Goal: Information Seeking & Learning: Get advice/opinions

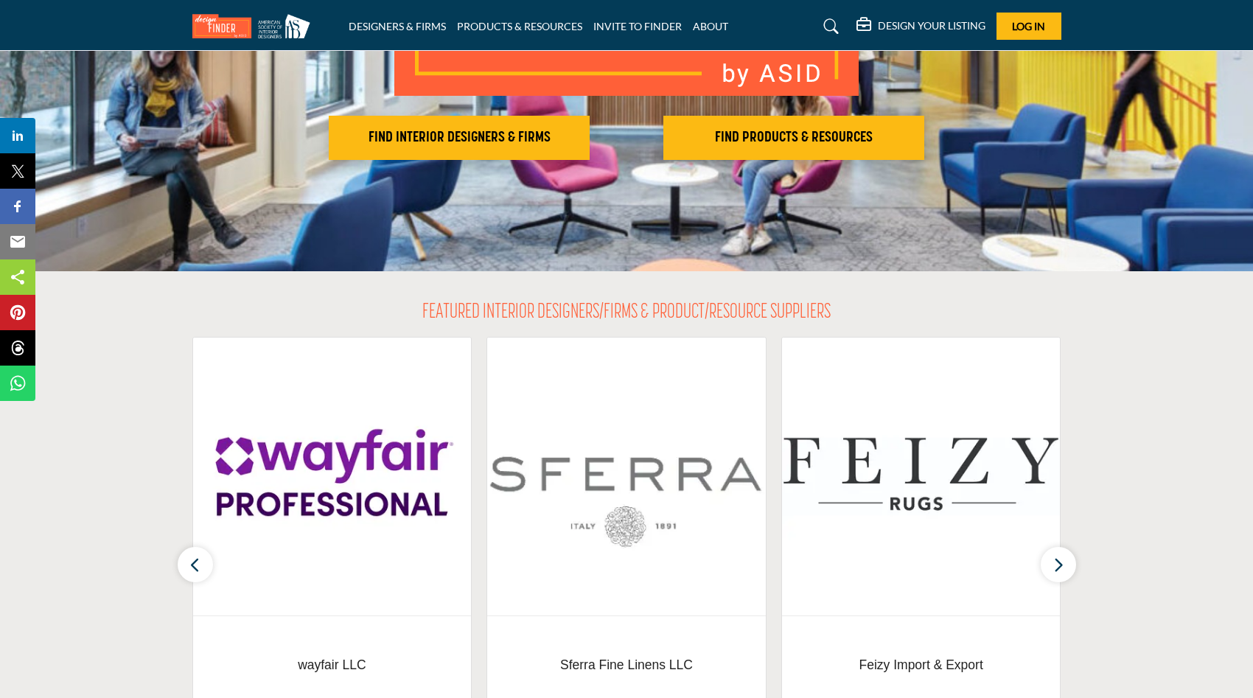
scroll to position [219, 0]
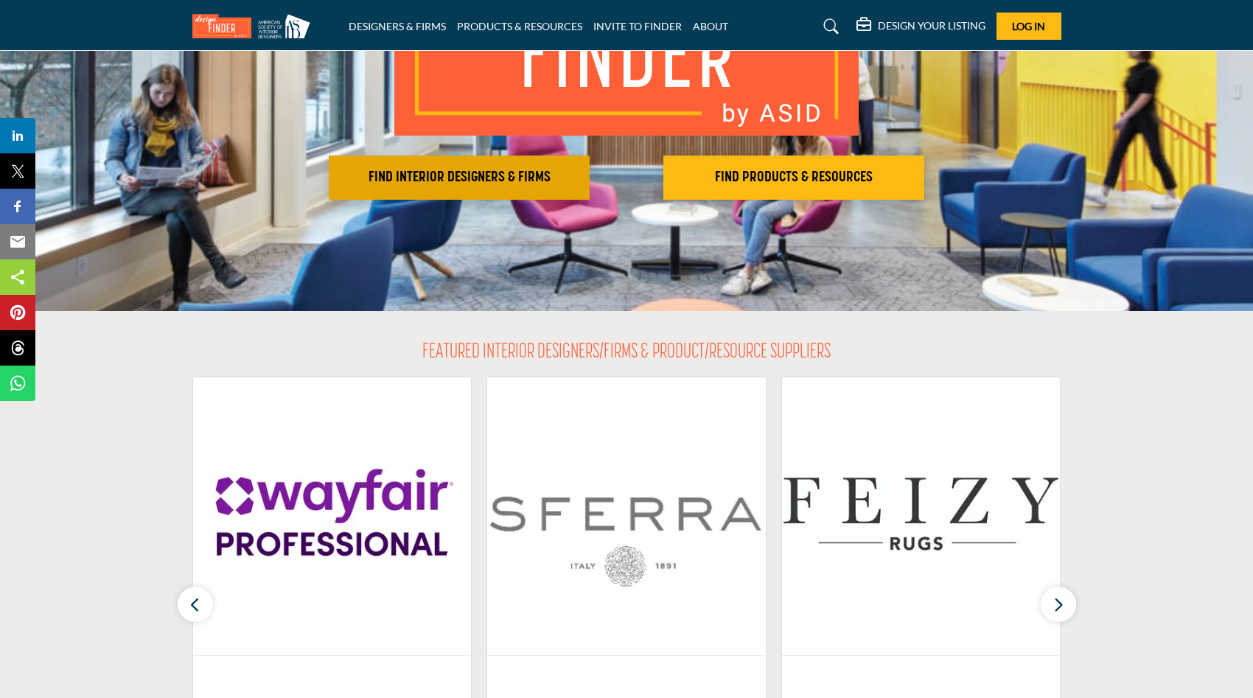
click at [496, 170] on h2 "FIND INTERIOR DESIGNERS & FIRMS" at bounding box center [459, 178] width 252 height 18
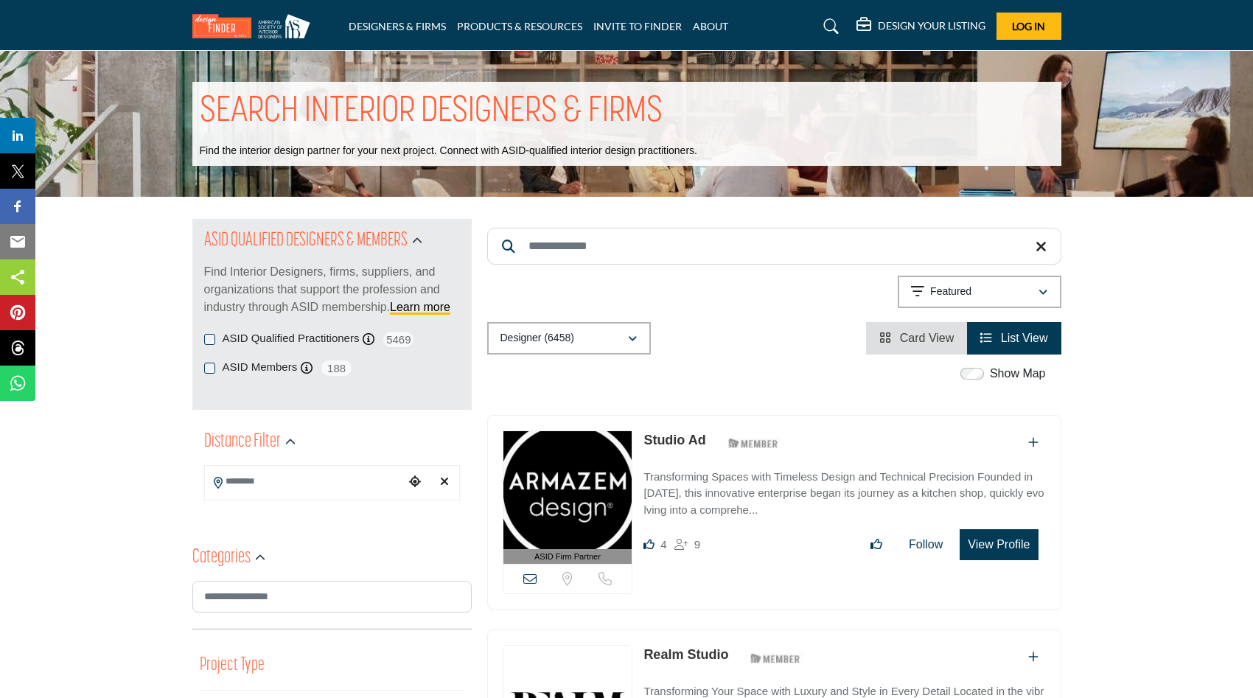
click at [279, 470] on input "Search Location" at bounding box center [304, 481] width 199 height 29
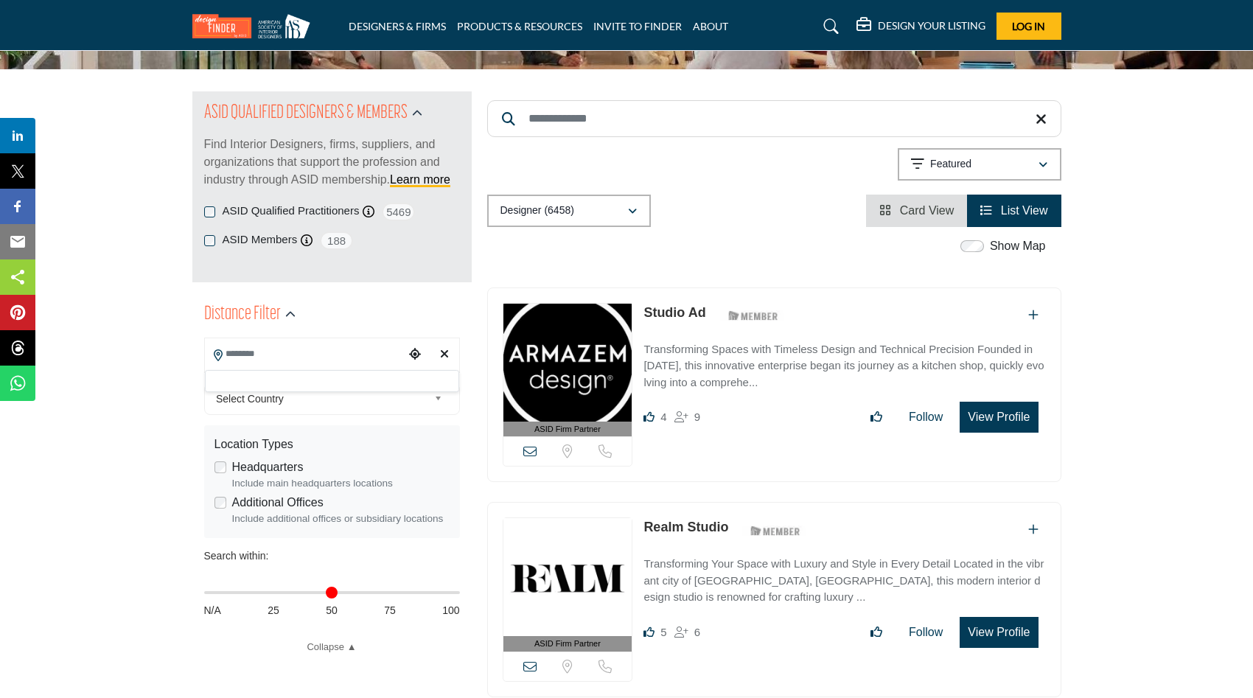
scroll to position [128, 0]
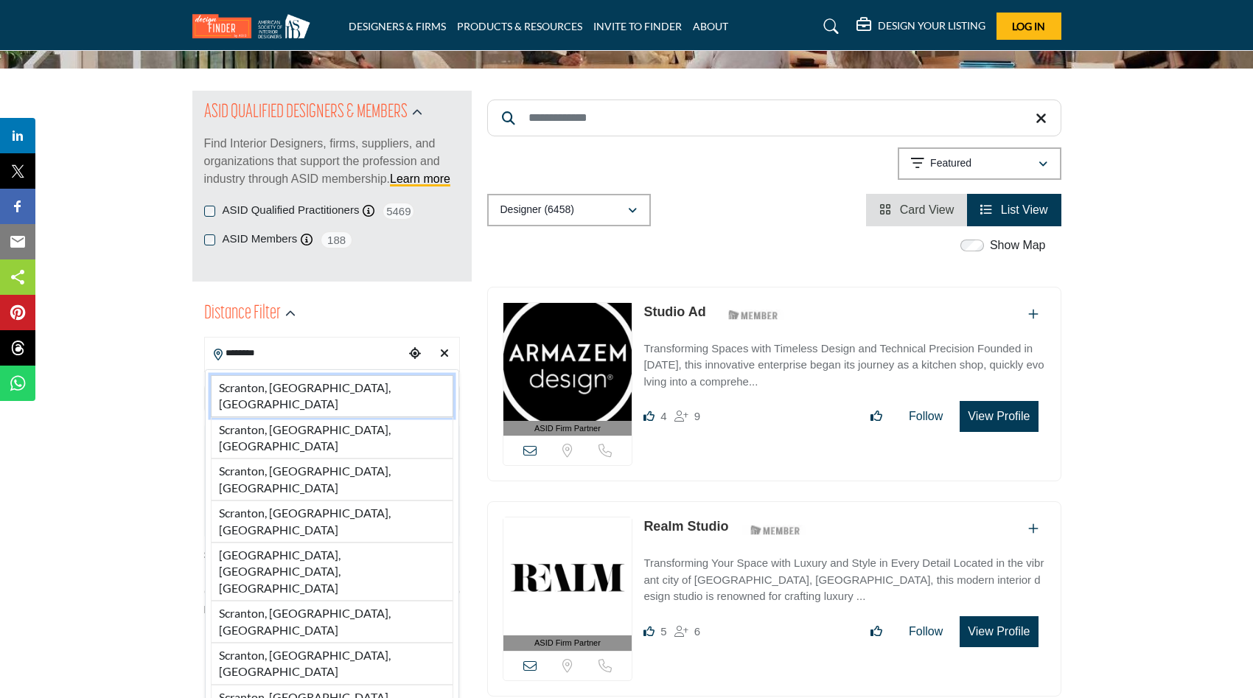
click at [248, 386] on li "Scranton, PA, USA" at bounding box center [332, 396] width 243 height 42
type input "**********"
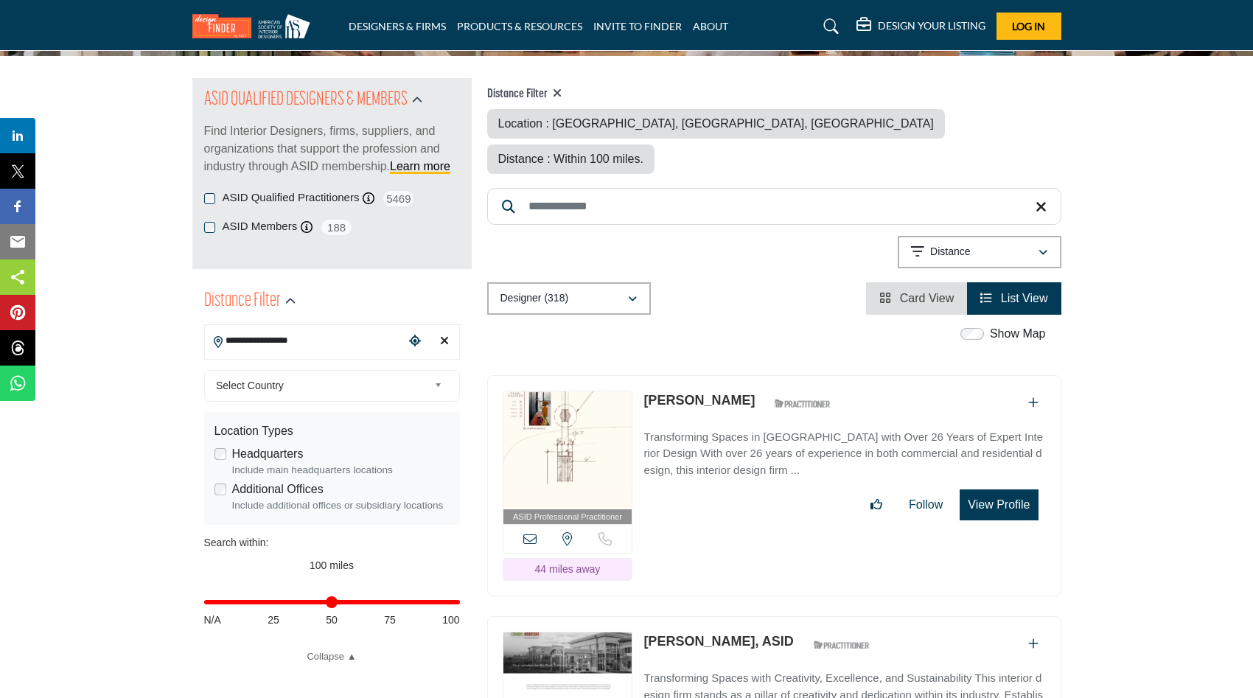
scroll to position [136, 0]
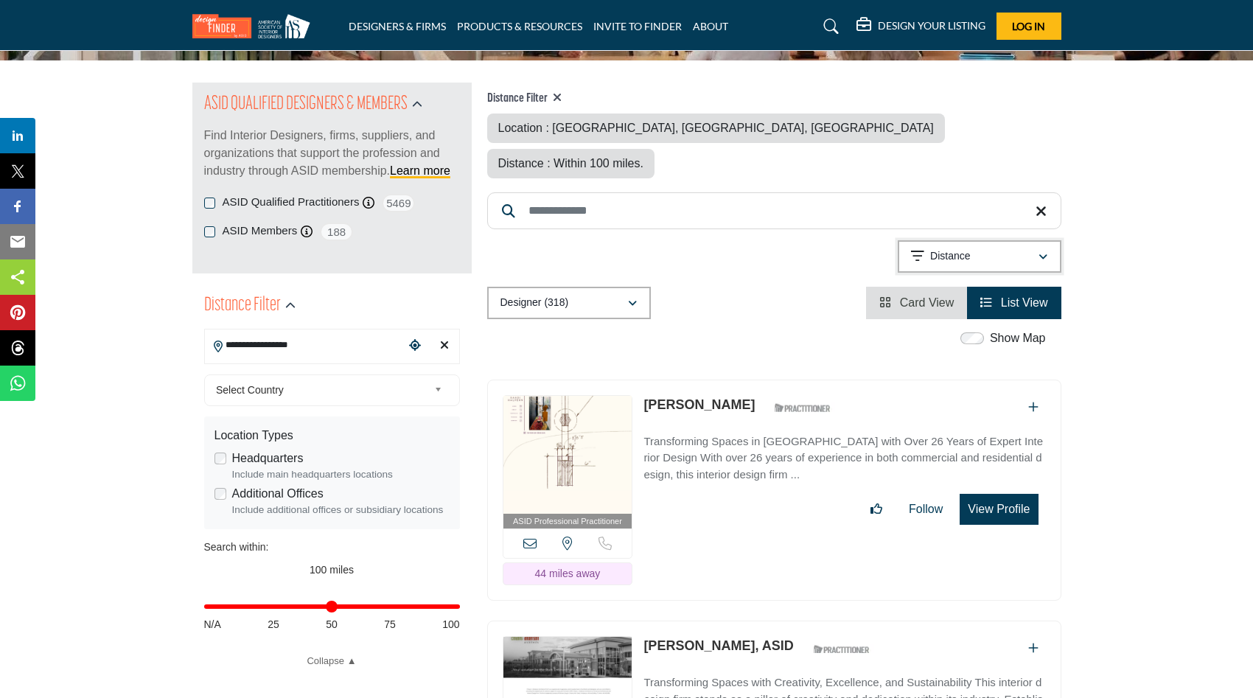
click at [998, 248] on div "Distance" at bounding box center [974, 257] width 127 height 18
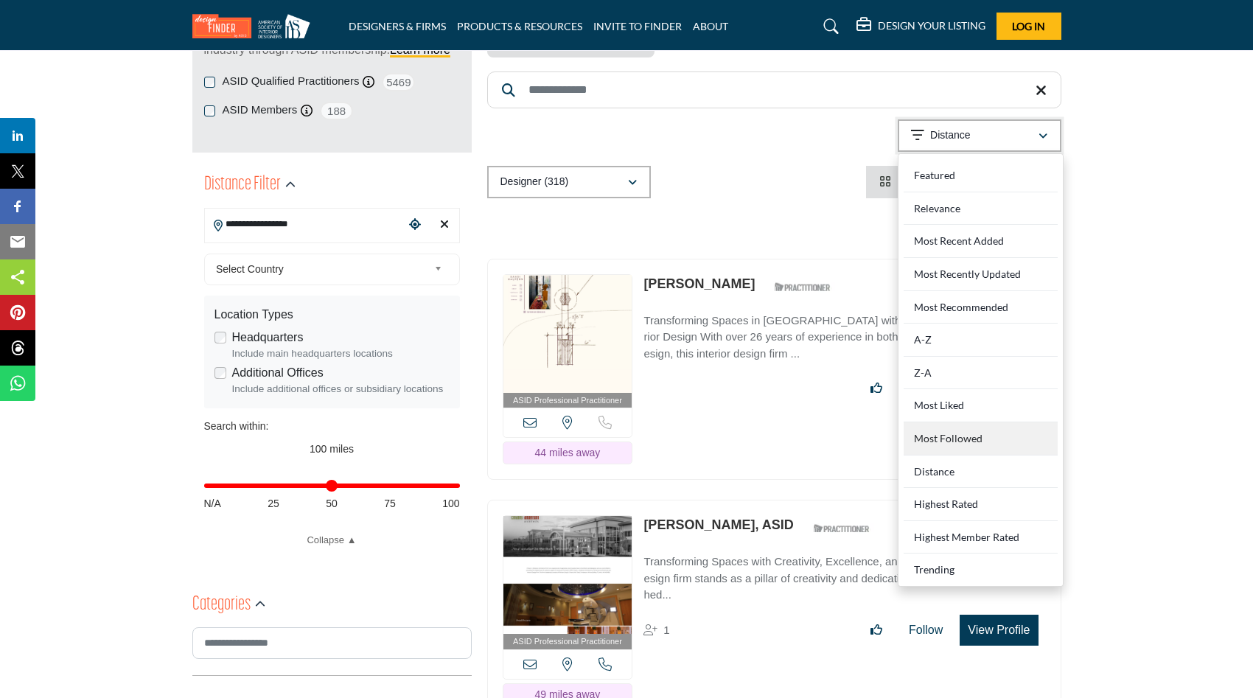
scroll to position [292, 0]
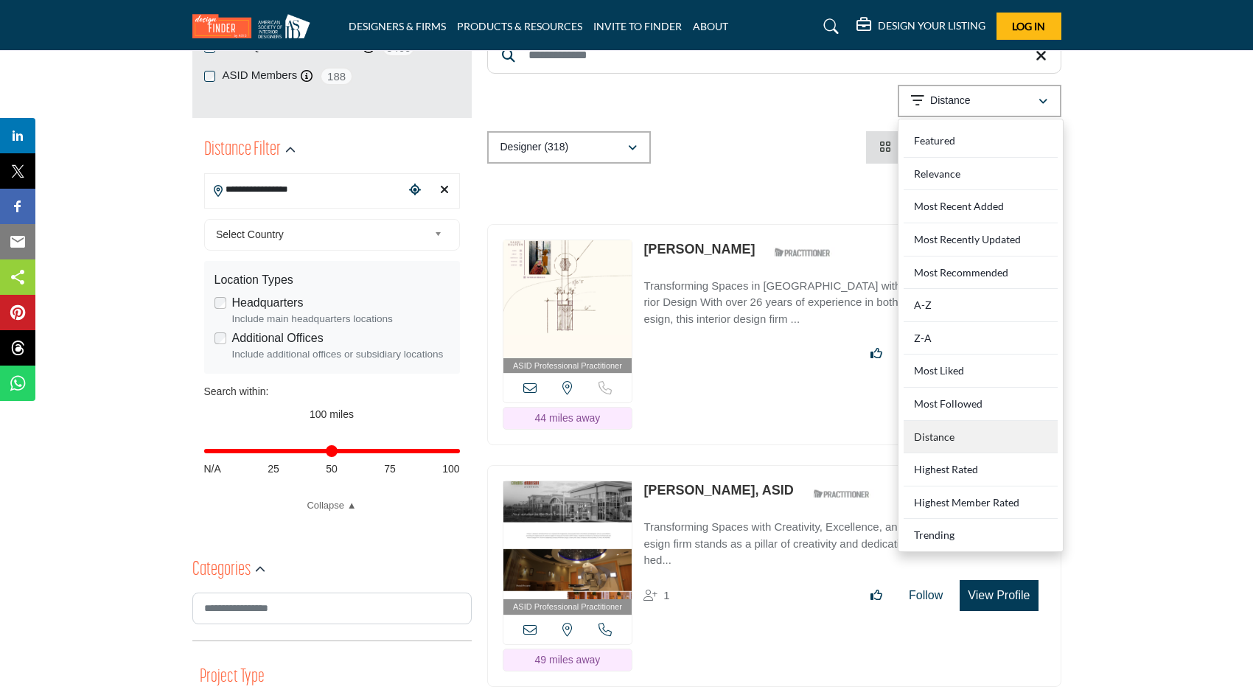
click at [960, 421] on div "Distance" at bounding box center [981, 437] width 154 height 33
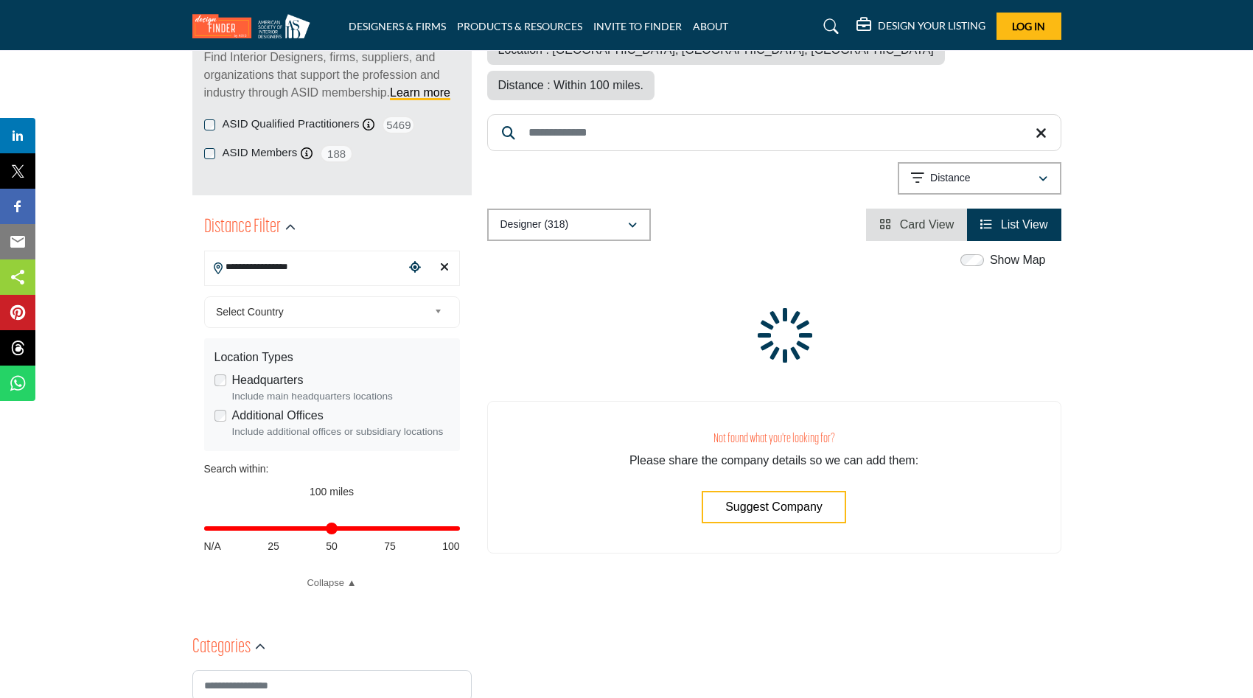
scroll to position [243, 0]
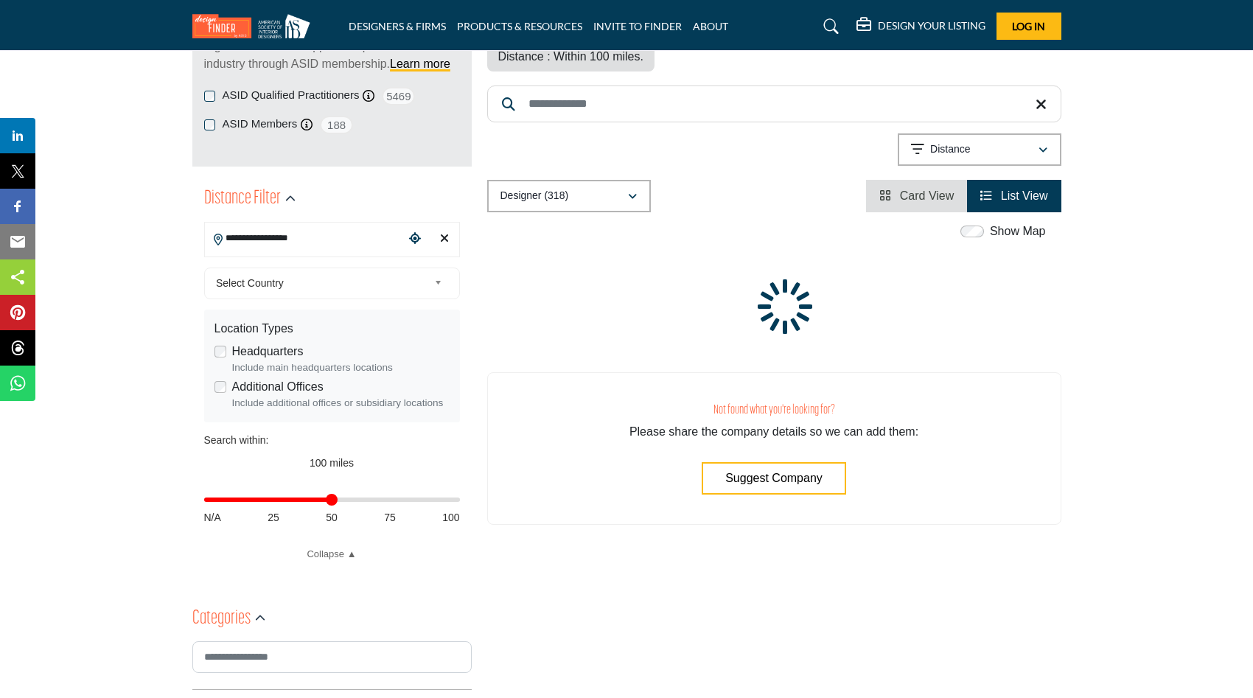
drag, startPoint x: 456, startPoint y: 503, endPoint x: 332, endPoint y: 506, distance: 123.9
type input "**"
click at [332, 501] on input "Distance in miles" at bounding box center [332, 499] width 256 height 3
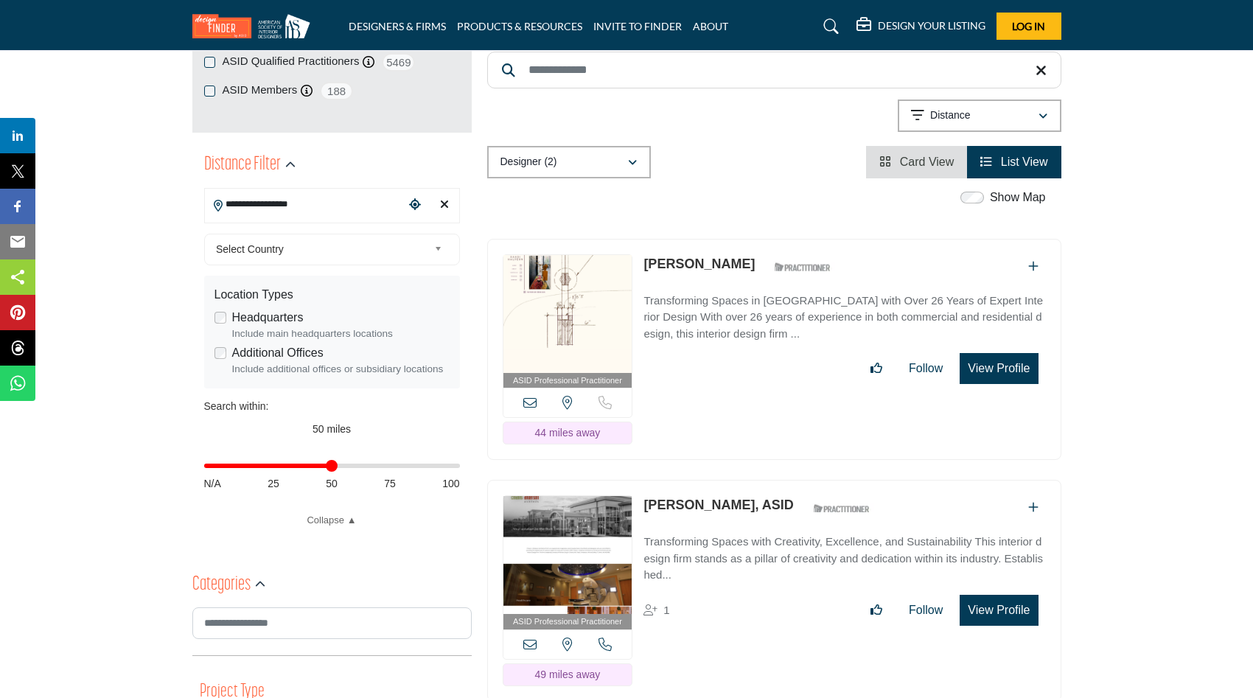
scroll to position [267, 0]
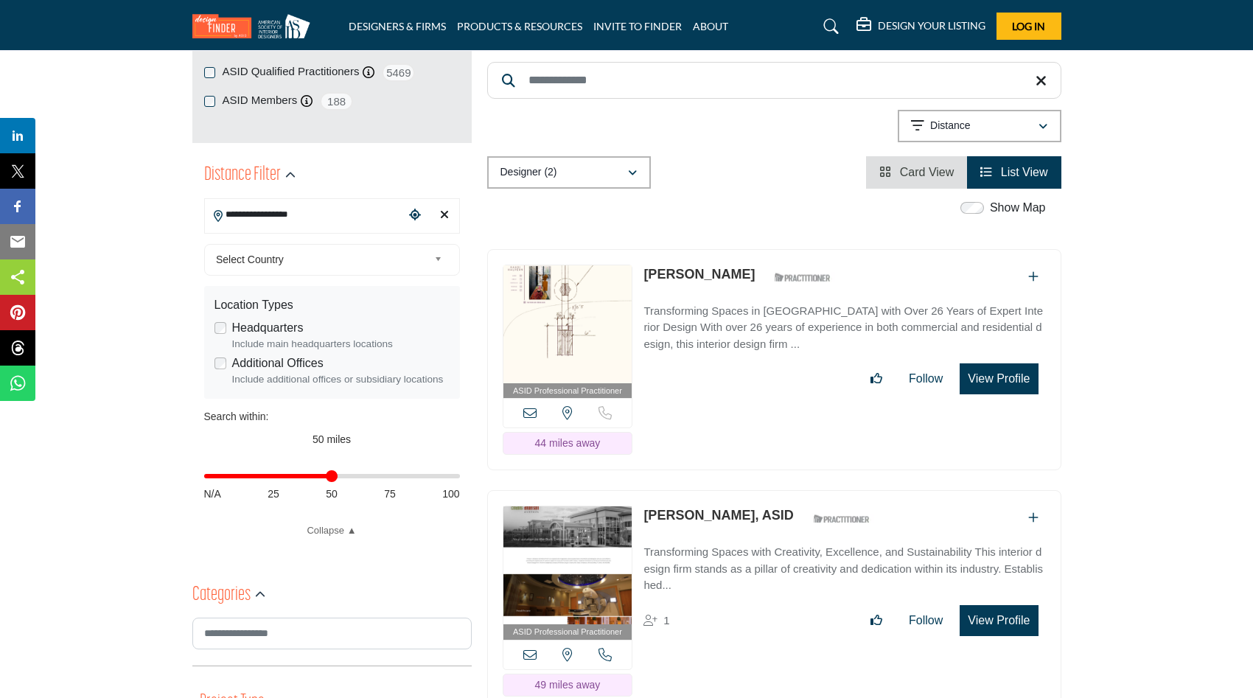
click at [573, 299] on img at bounding box center [567, 324] width 129 height 118
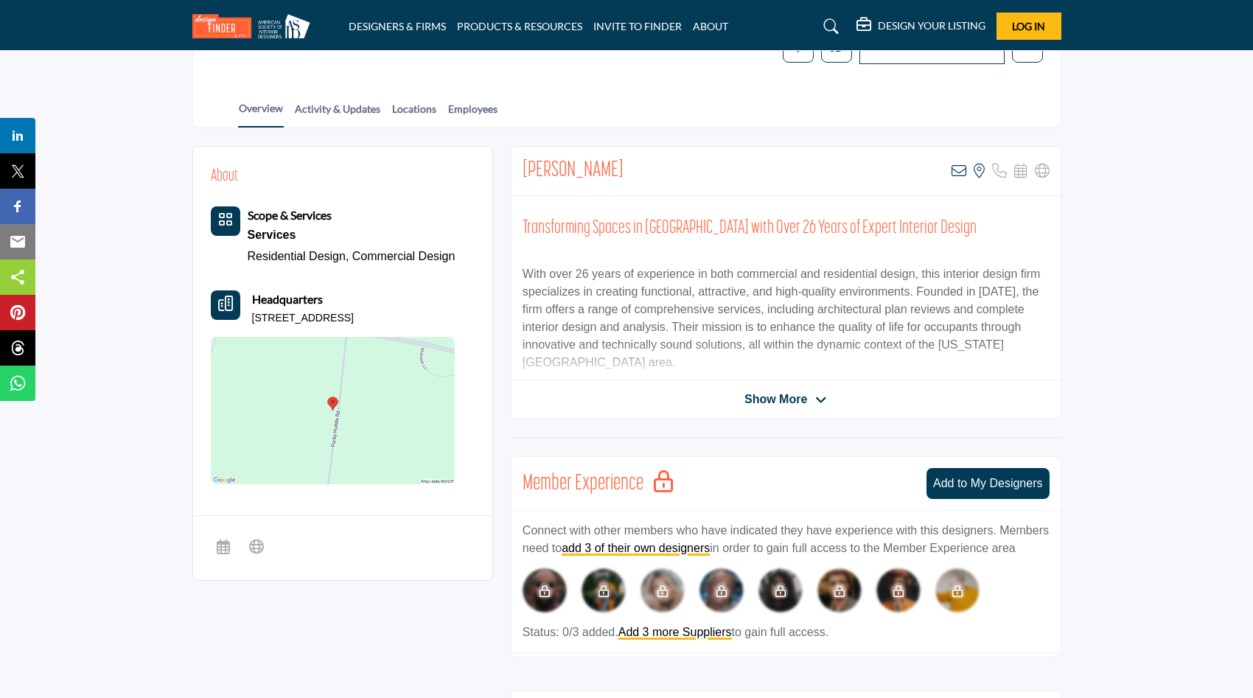
scroll to position [289, 0]
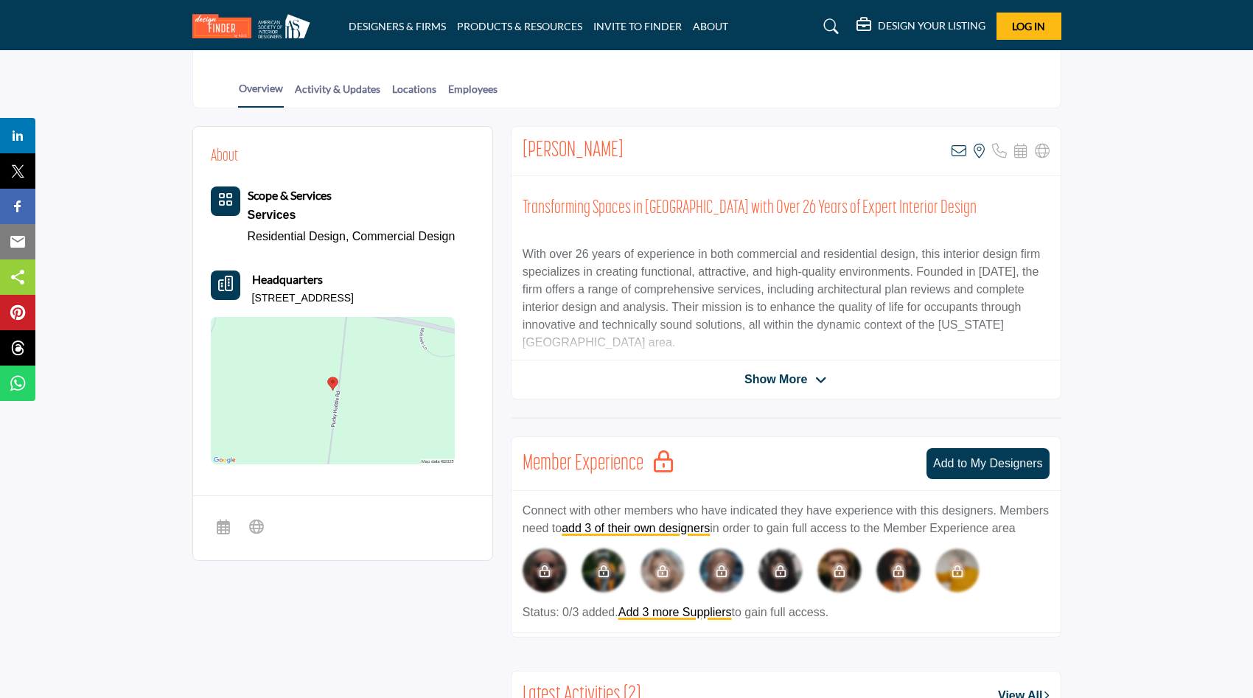
click at [789, 380] on span "Show More" at bounding box center [776, 380] width 63 height 18
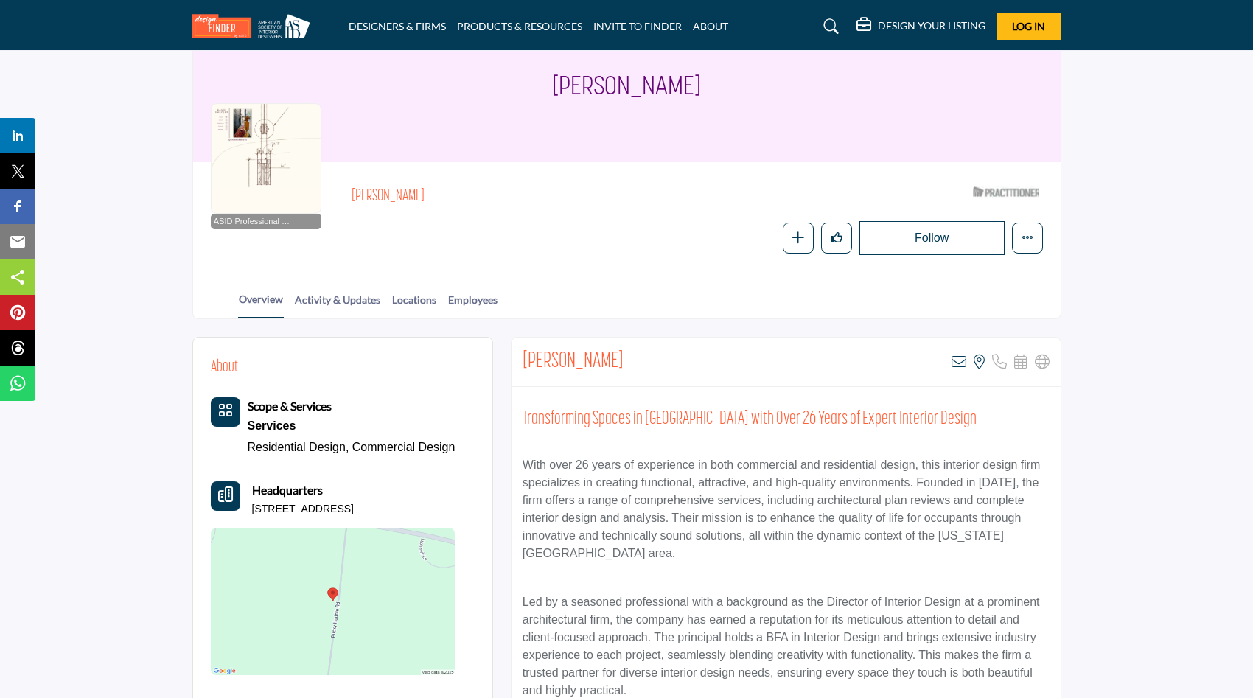
scroll to position [0, 0]
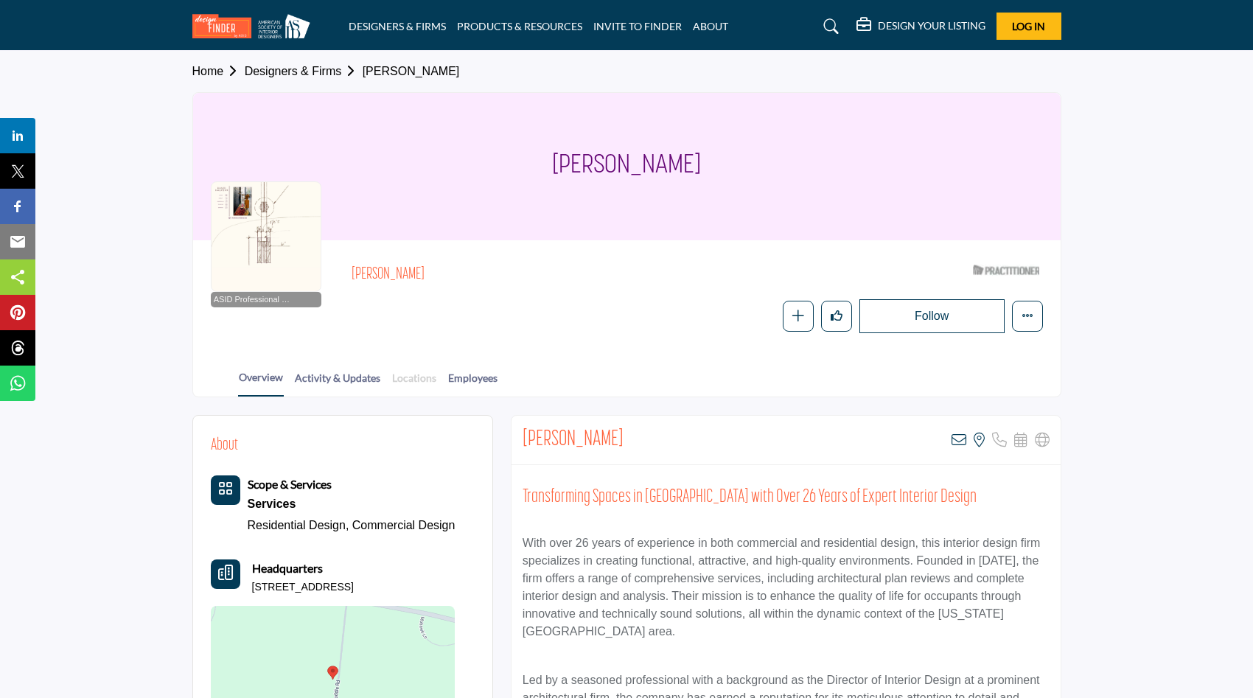
click at [408, 383] on link "Locations" at bounding box center [414, 383] width 46 height 26
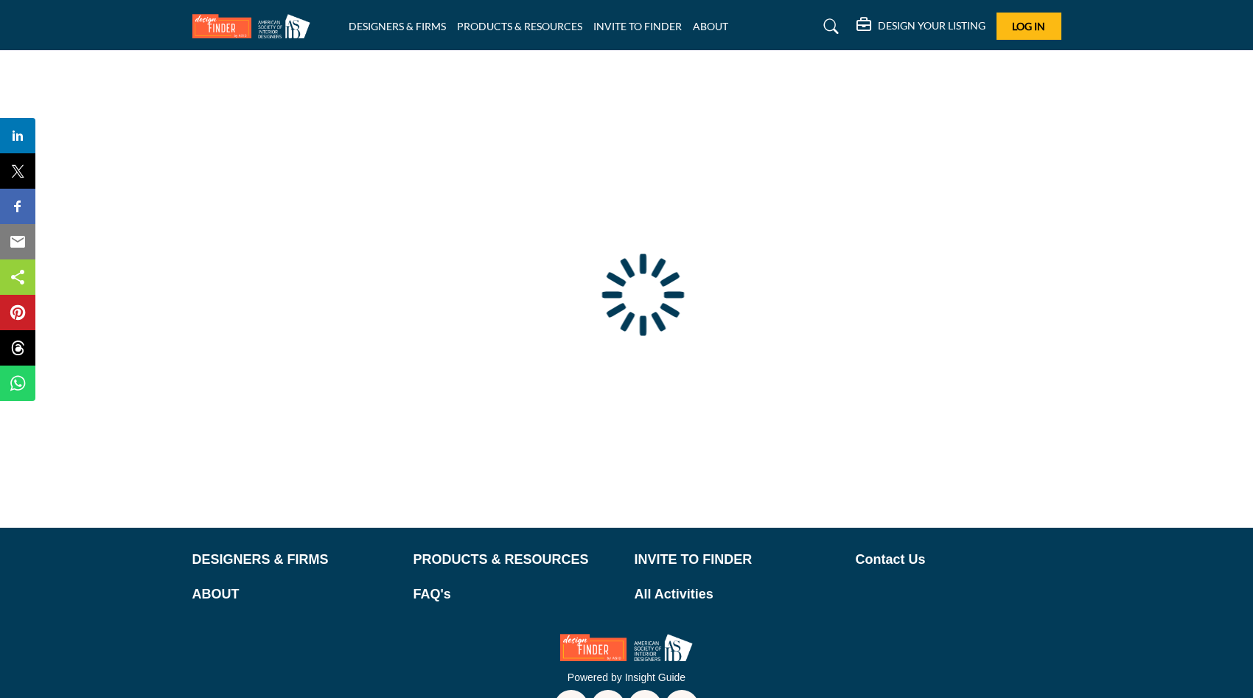
type input "**********"
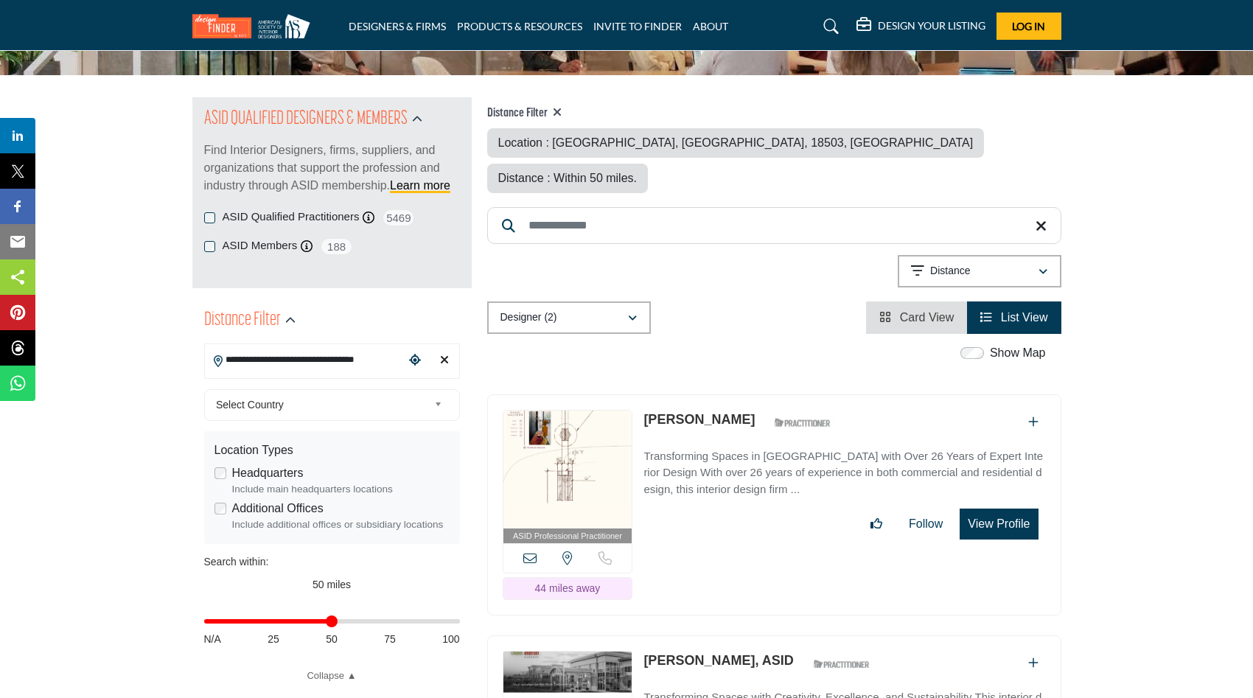
scroll to position [454, 0]
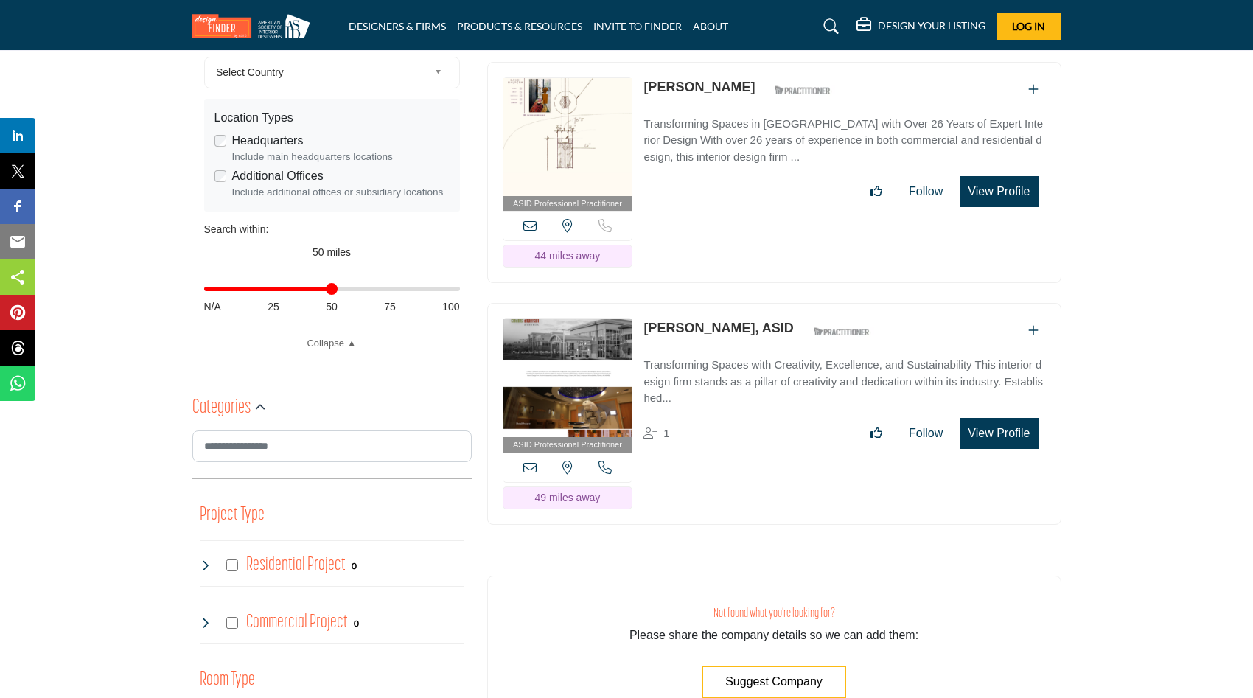
click at [693, 321] on link "[PERSON_NAME], ASID" at bounding box center [719, 328] width 150 height 15
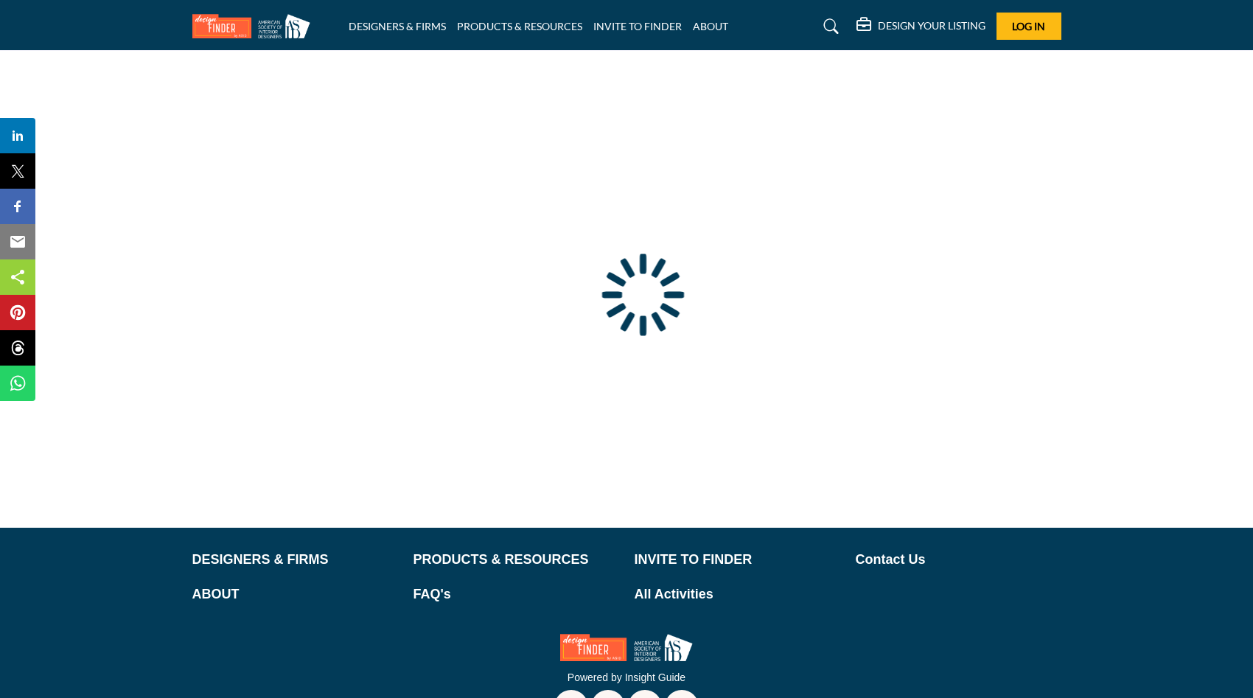
scroll to position [1, 0]
type input "**********"
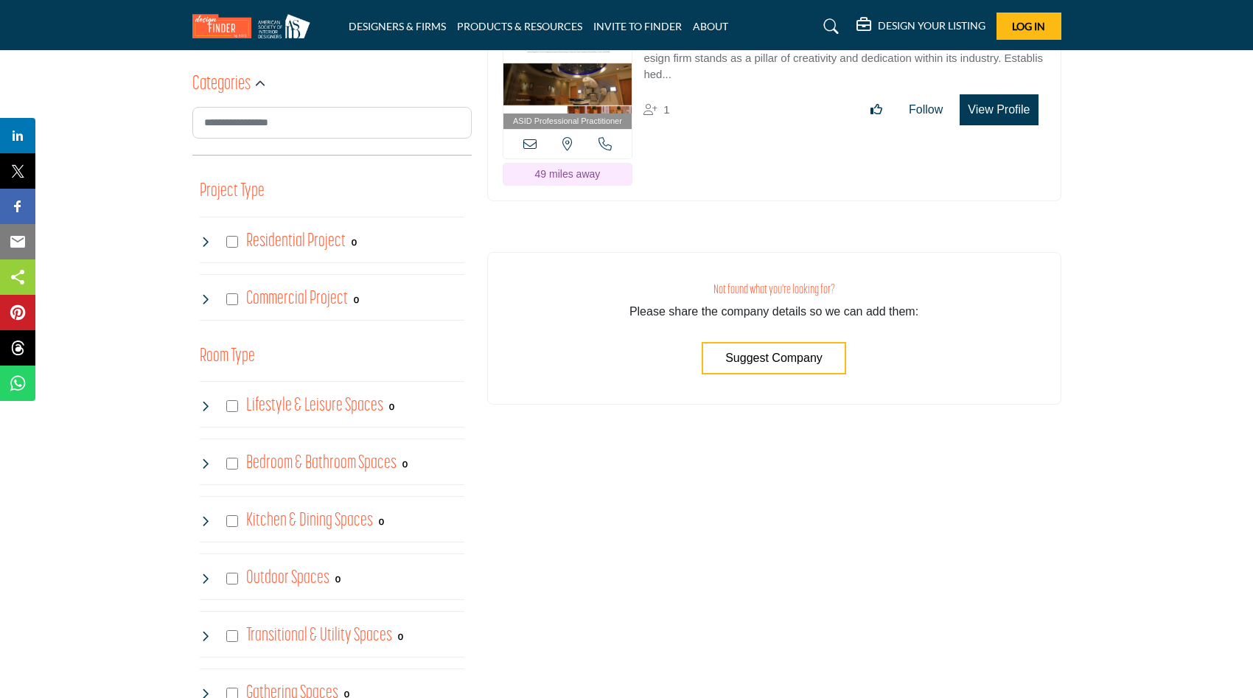
scroll to position [782, 0]
